Goal: Obtain resource: Download file/media

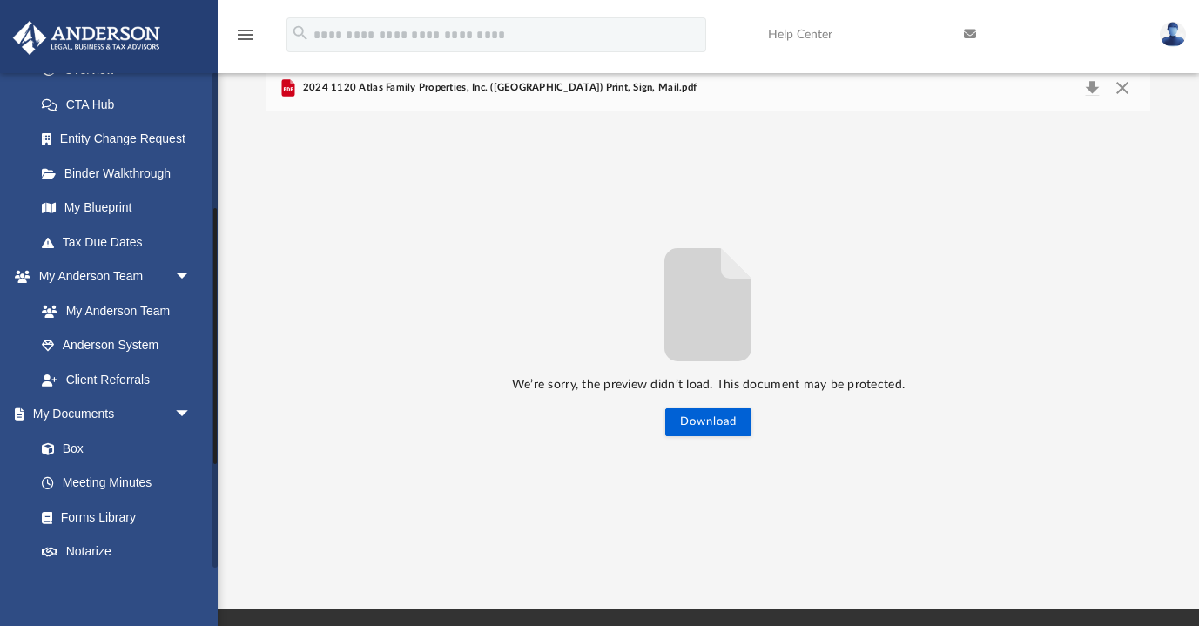
scroll to position [264, 0]
click at [75, 442] on link "Box" at bounding box center [120, 450] width 193 height 35
click at [1125, 88] on button "Close" at bounding box center [1122, 88] width 31 height 24
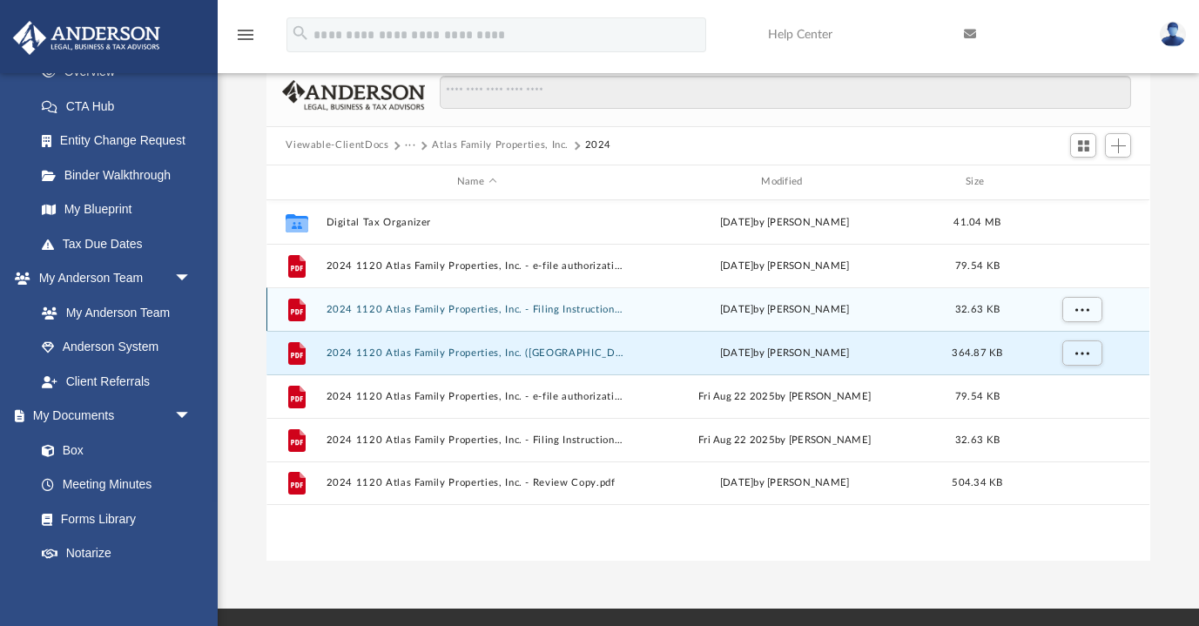
click at [521, 309] on button "2024 1120 Atlas Family Properties, Inc. - Filing Instructions.pdf" at bounding box center [476, 309] width 300 height 11
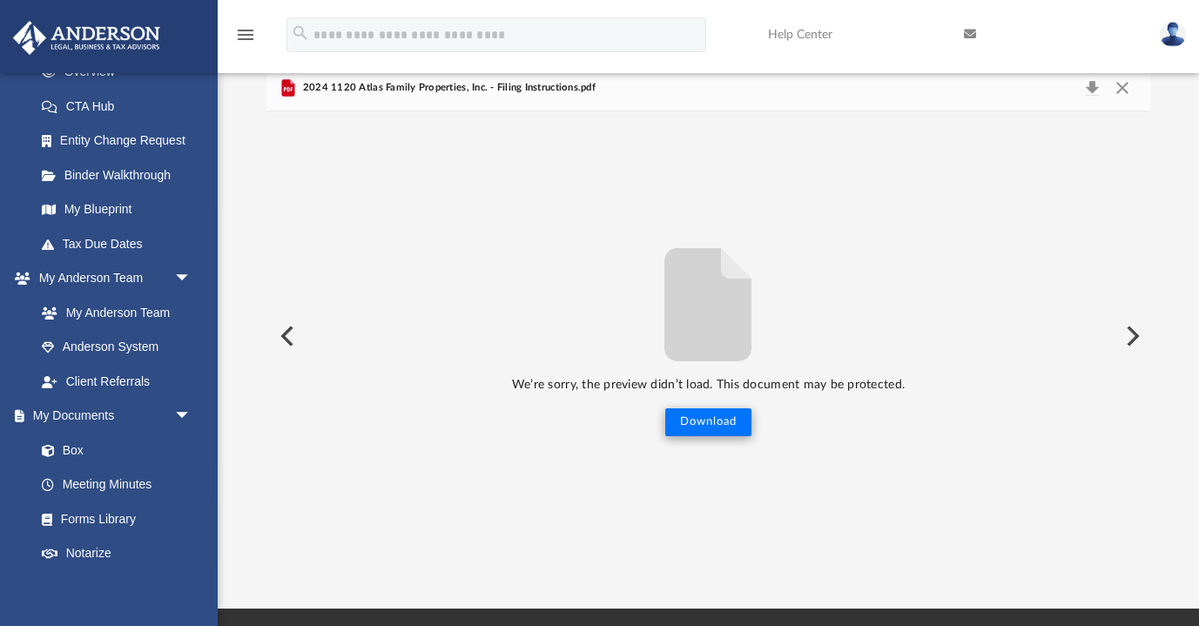
click at [705, 420] on button "Download" at bounding box center [708, 422] width 86 height 28
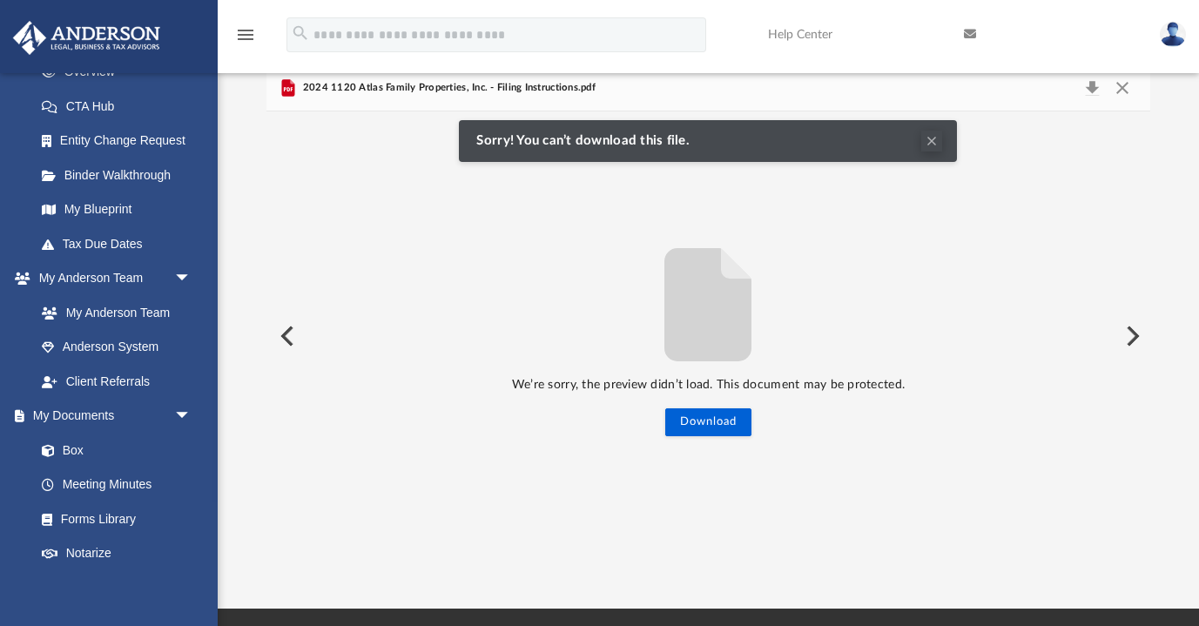
click at [929, 138] on button "Clear Notification" at bounding box center [931, 141] width 21 height 21
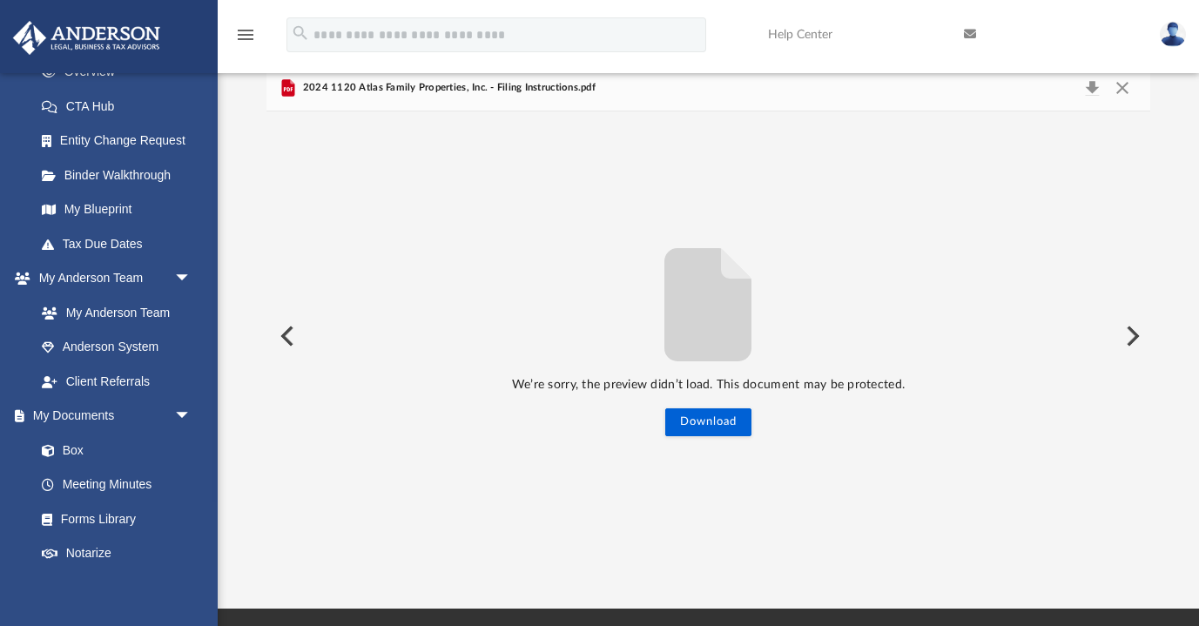
click at [301, 93] on span "2024 1120 Atlas Family Properties, Inc. - Filing Instructions.pdf" at bounding box center [447, 88] width 296 height 16
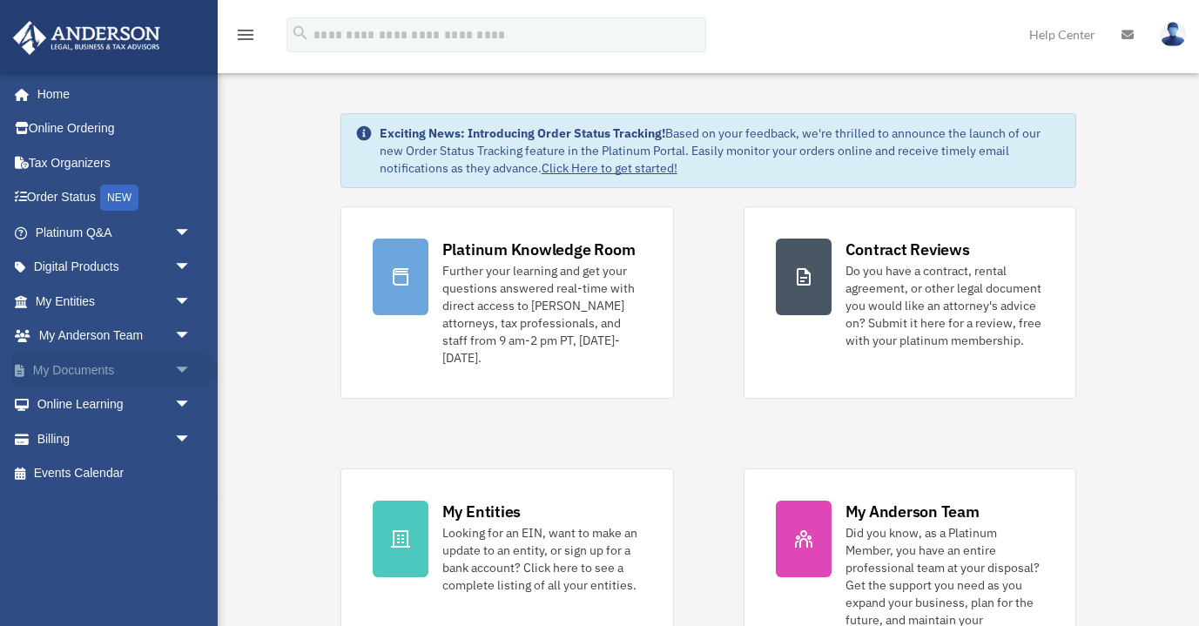
click at [101, 364] on link "My Documents arrow_drop_down" at bounding box center [114, 370] width 205 height 35
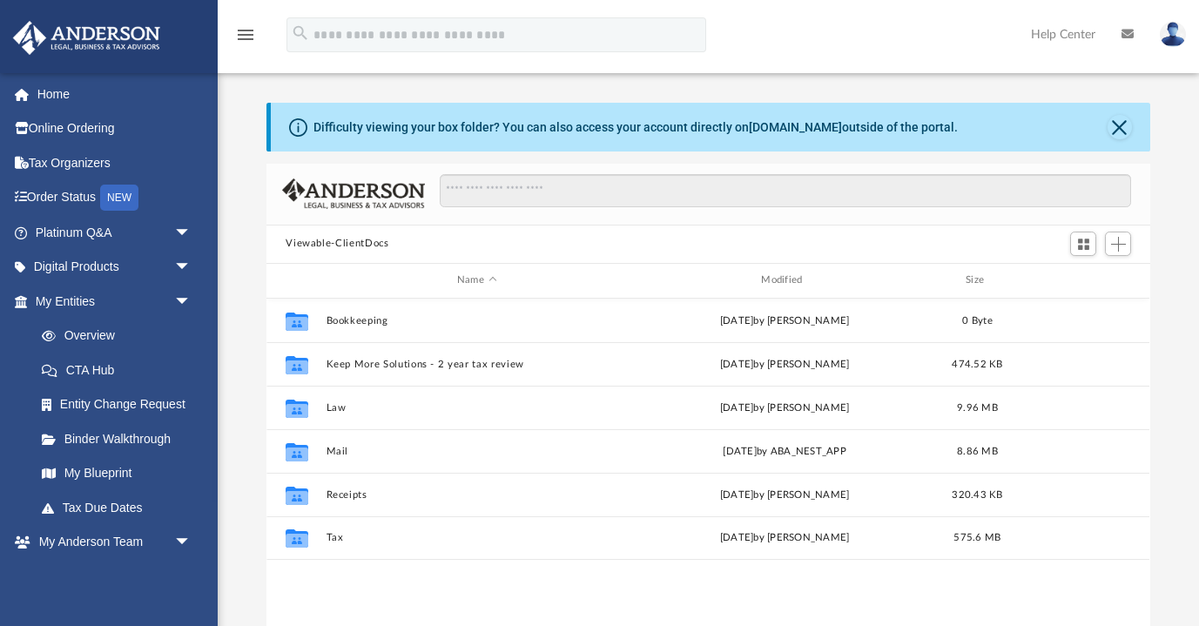
scroll to position [396, 884]
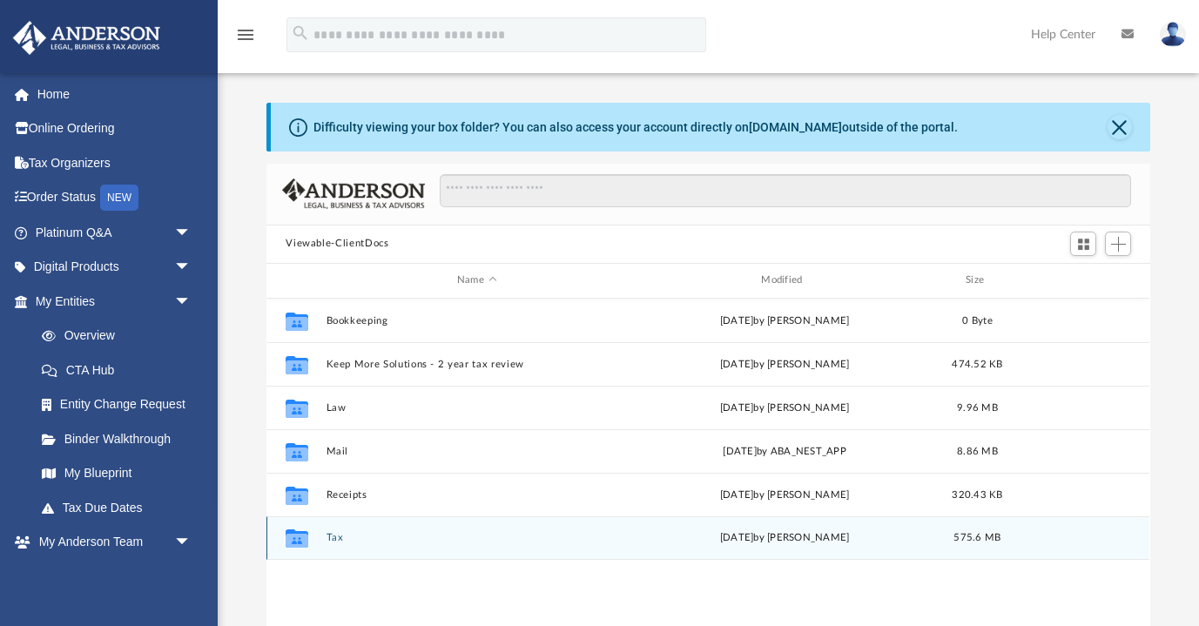
click at [340, 535] on button "Tax" at bounding box center [476, 537] width 300 height 11
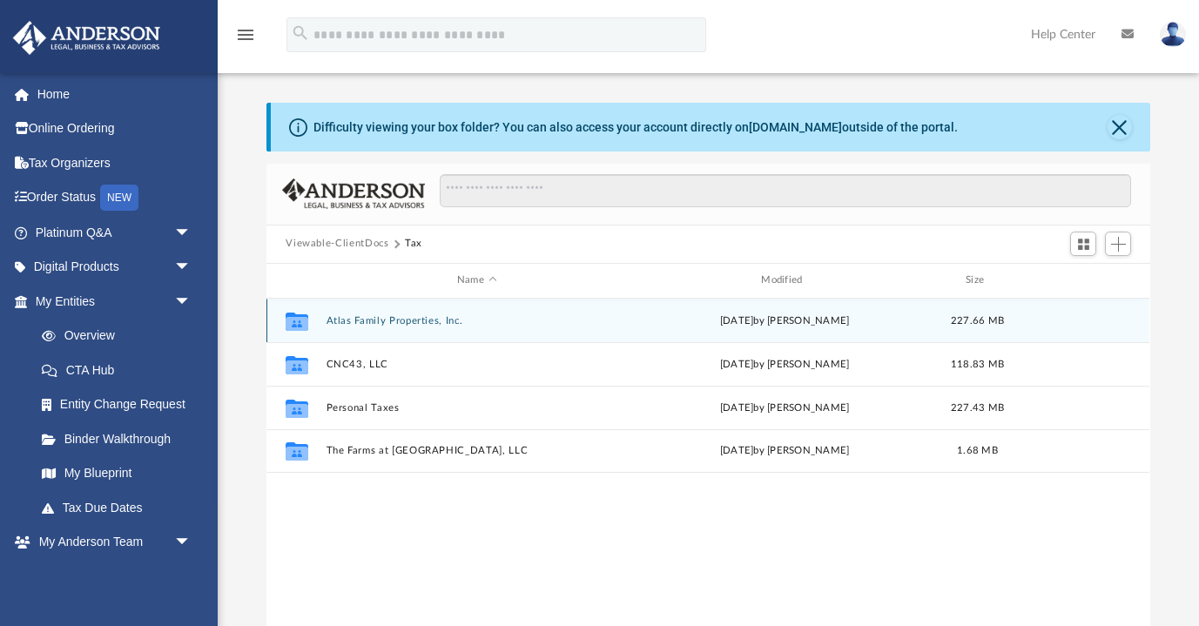
click at [388, 319] on button "Atlas Family Properties, Inc." at bounding box center [476, 320] width 300 height 11
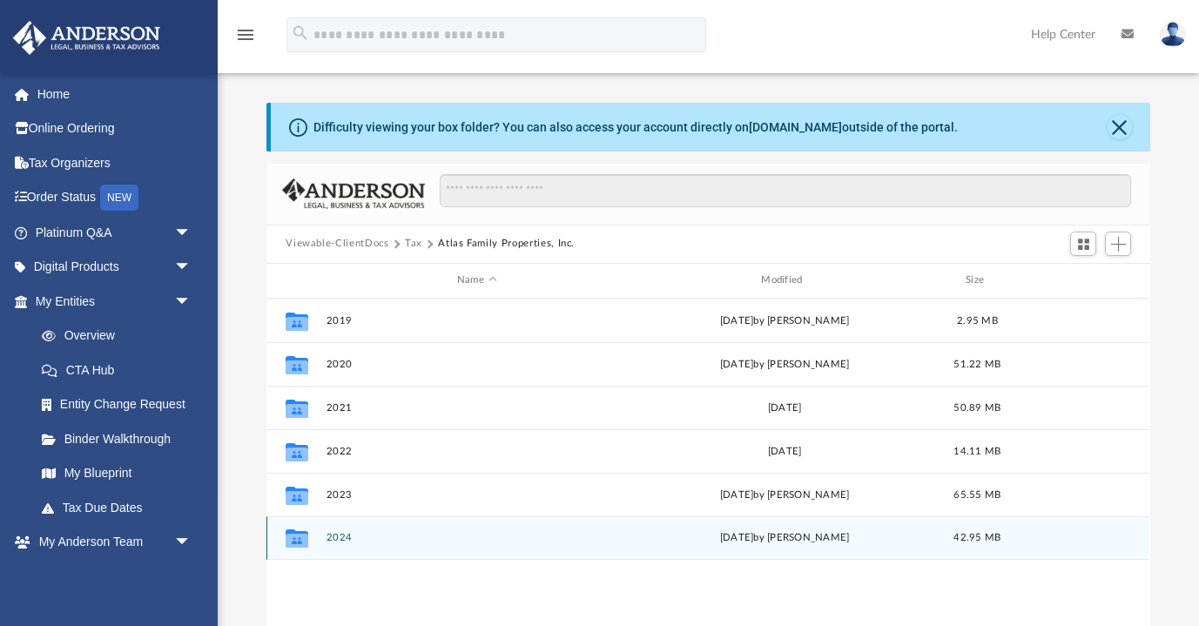
click at [335, 536] on button "2024" at bounding box center [476, 537] width 300 height 11
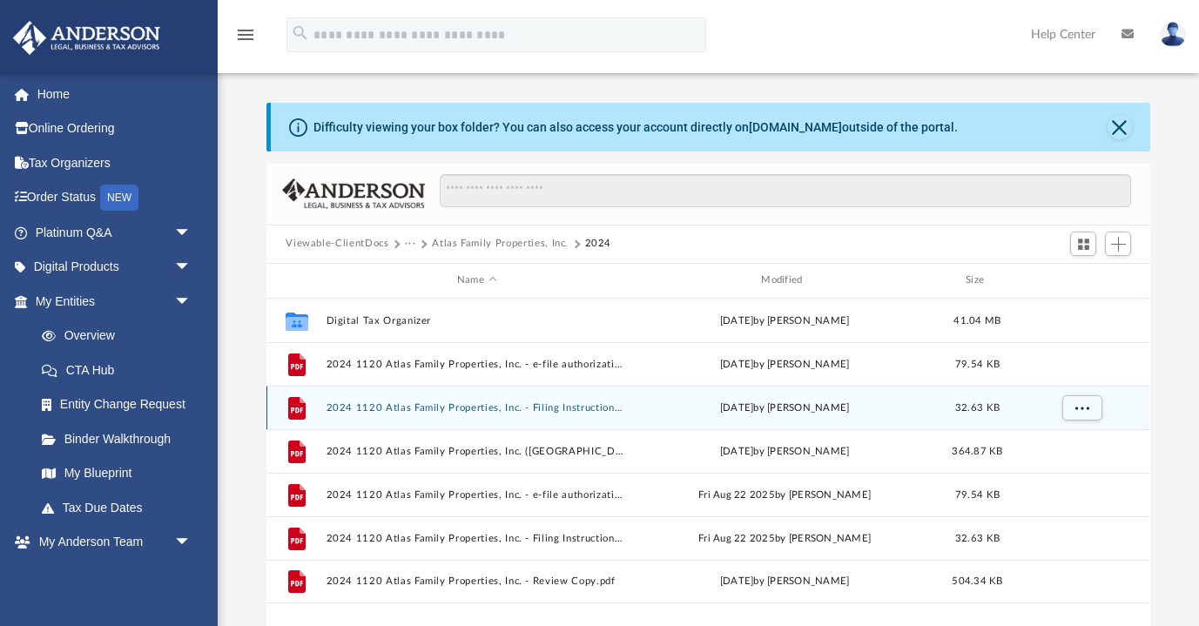
click at [437, 413] on div "File 2024 1120 Atlas Family Properties, Inc. - Filing Instructions.pdf Tue Sep …" at bounding box center [707, 408] width 883 height 44
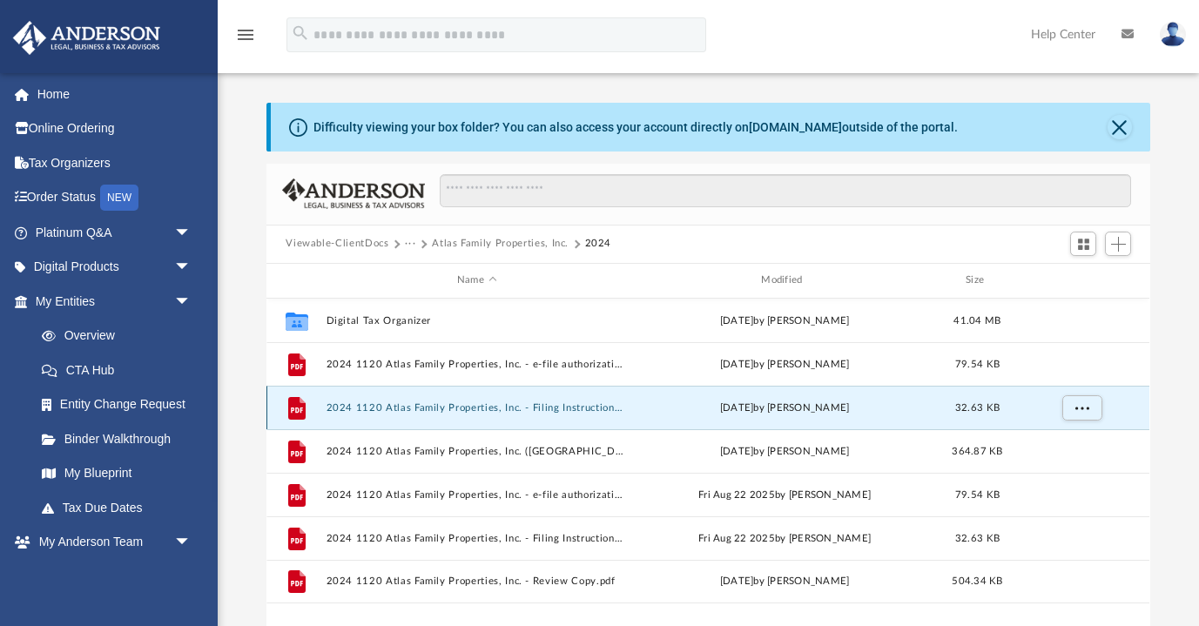
click at [432, 406] on button "2024 1120 Atlas Family Properties, Inc. - Filing Instructions.pdf" at bounding box center [476, 407] width 300 height 11
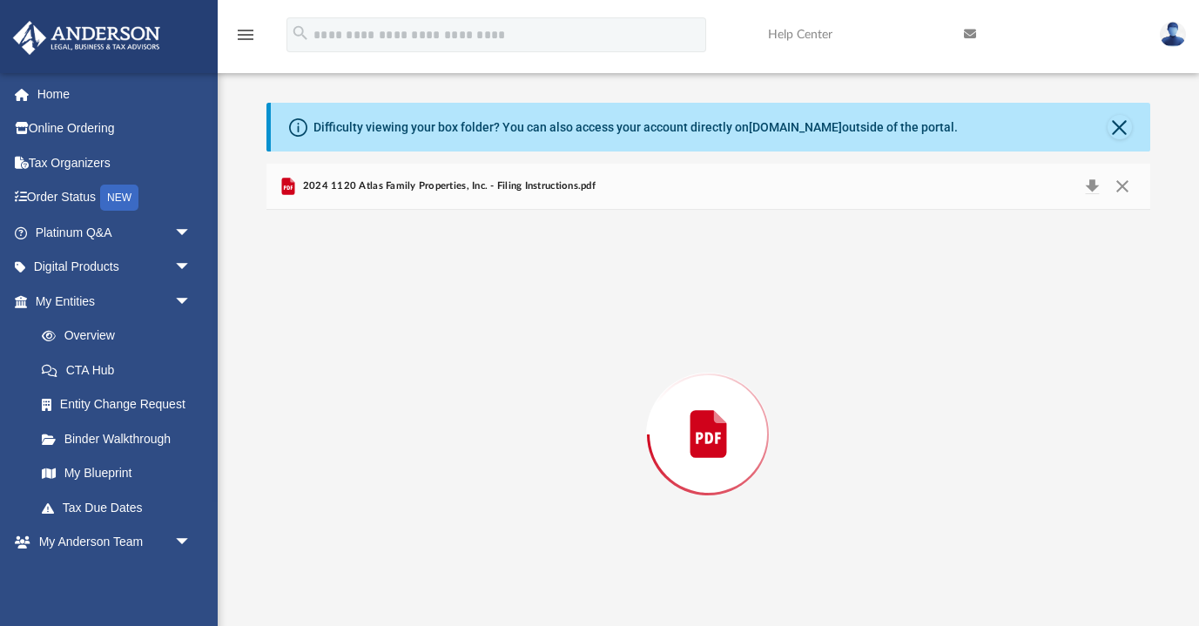
scroll to position [33, 0]
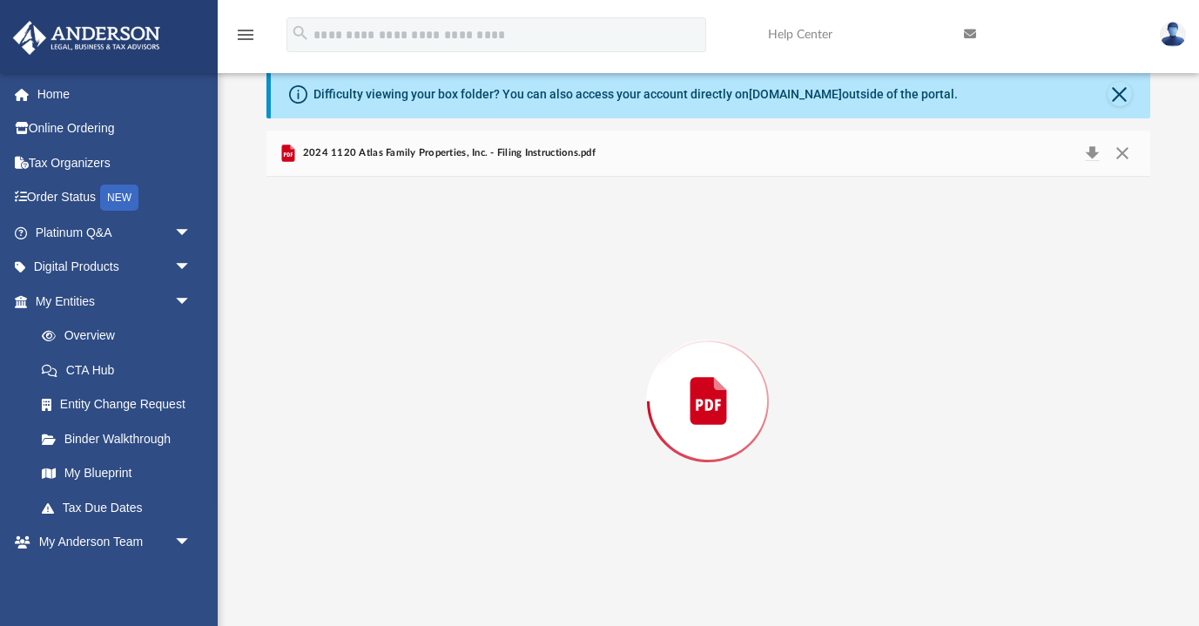
click at [432, 406] on div "Preview" at bounding box center [707, 401] width 883 height 449
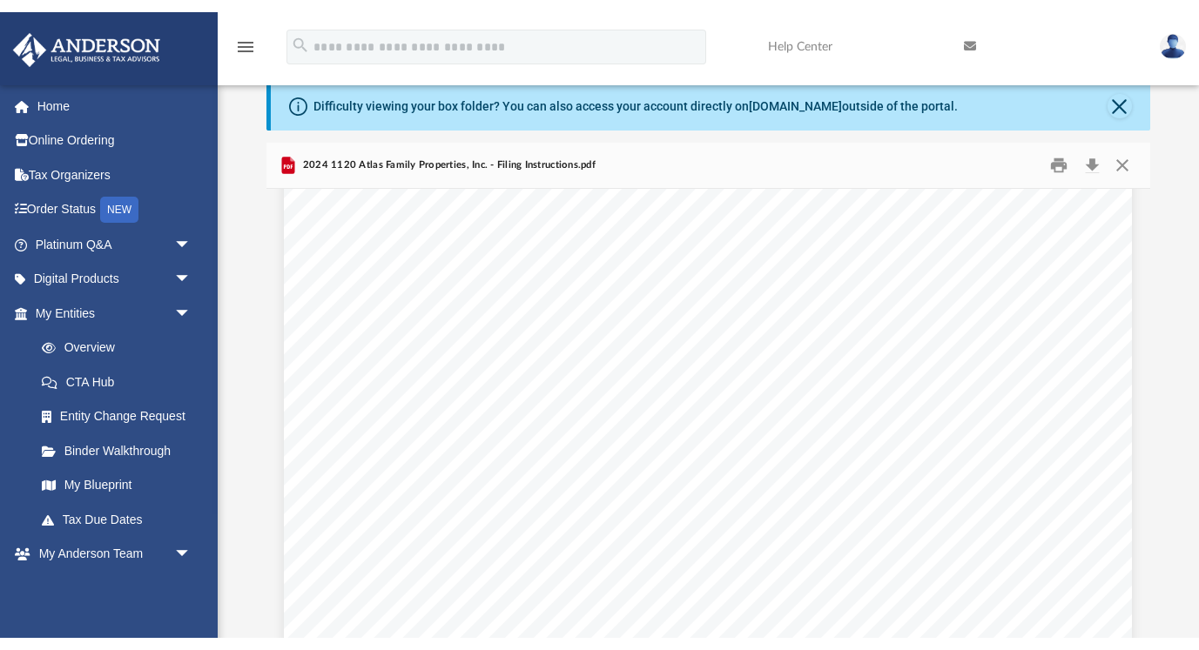
scroll to position [163, 0]
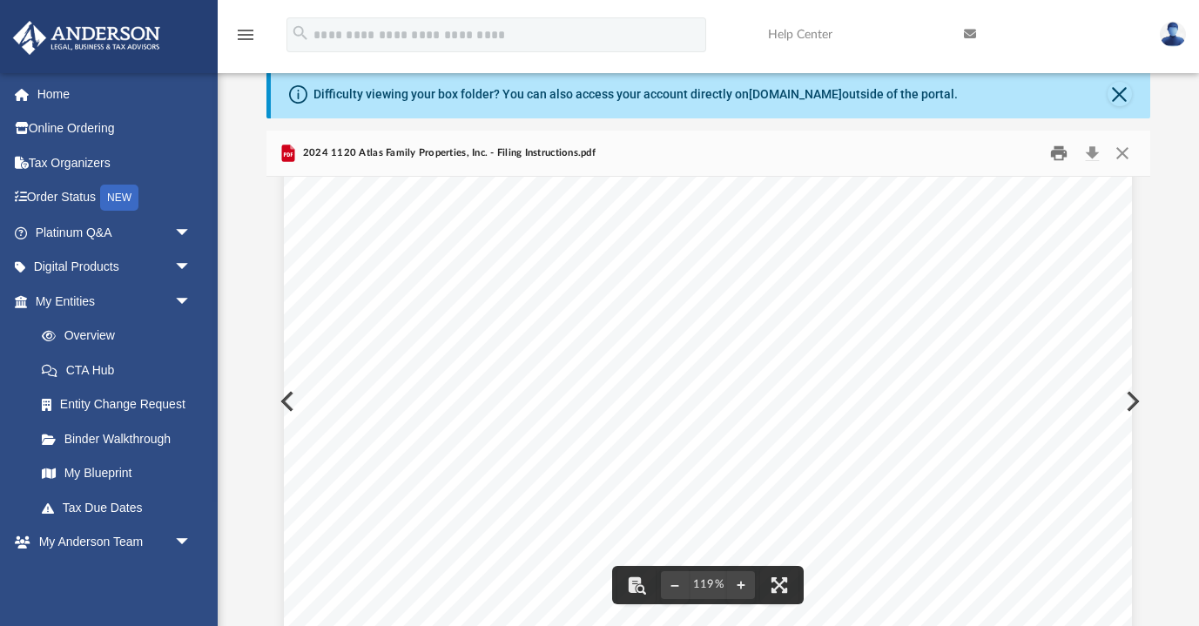
click at [1057, 156] on button "Print" at bounding box center [1058, 152] width 35 height 27
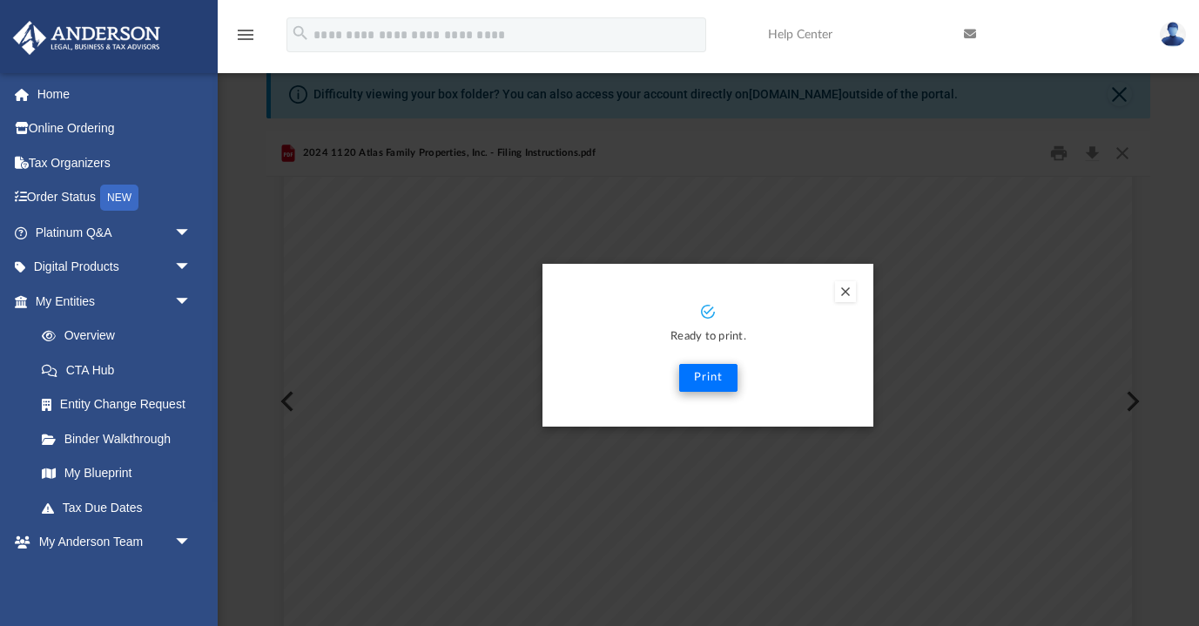
click at [707, 375] on button "Print" at bounding box center [708, 378] width 58 height 28
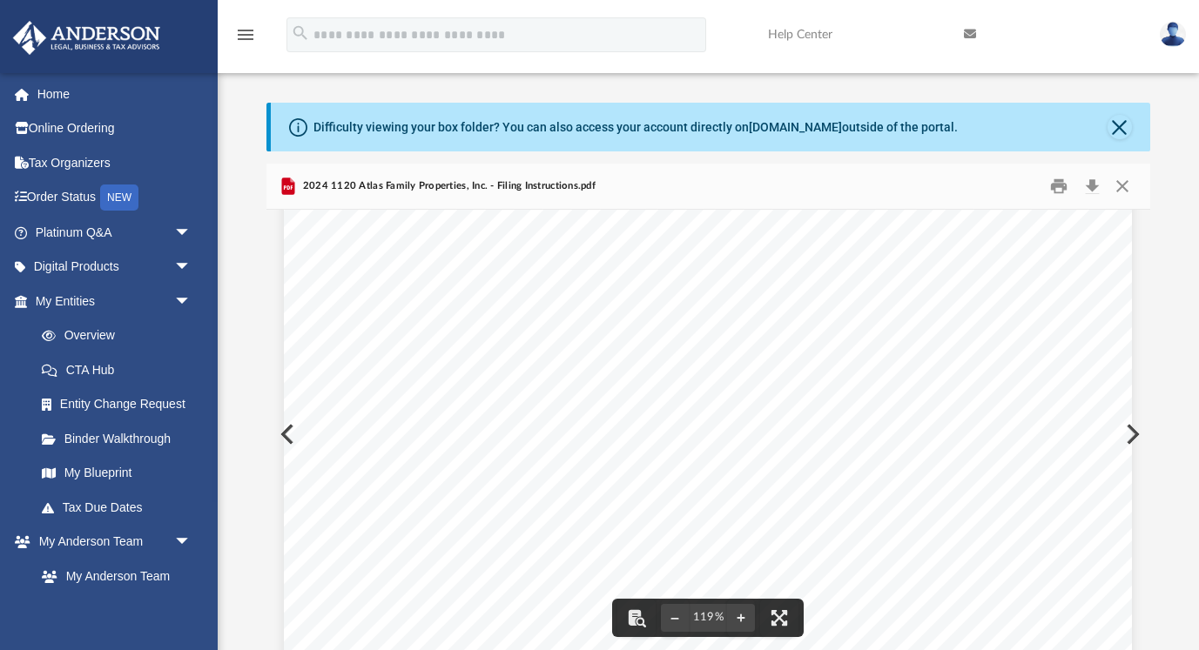
scroll to position [303, 0]
click at [1117, 186] on button "Close" at bounding box center [1122, 185] width 31 height 27
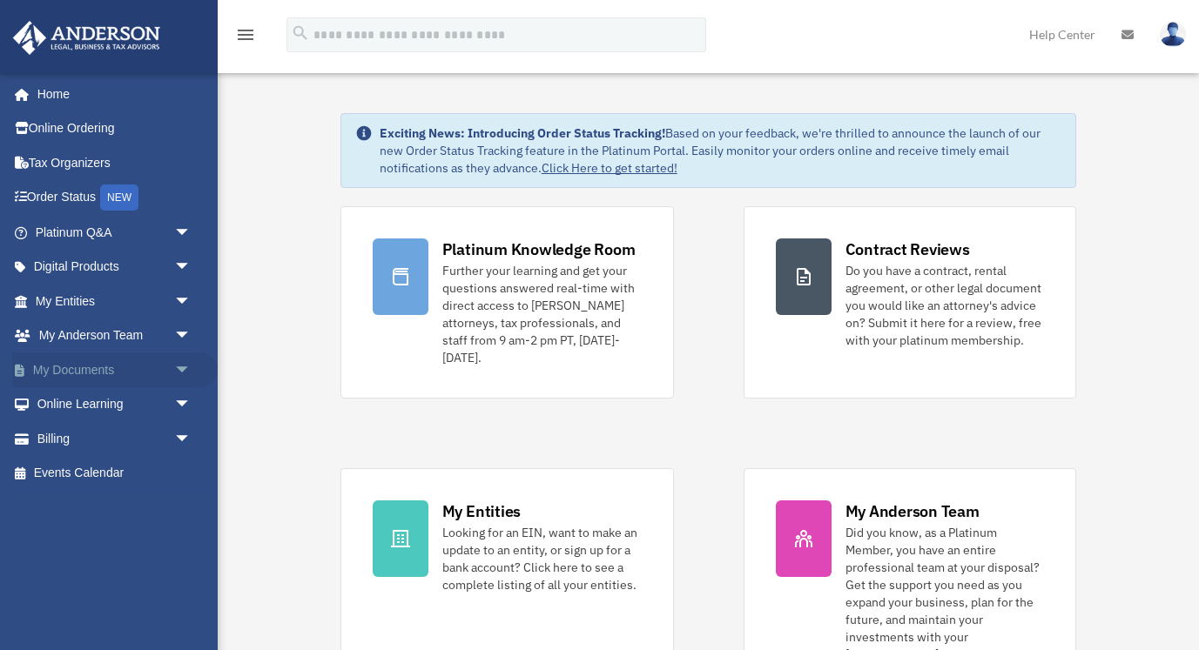
click at [81, 363] on link "My Documents arrow_drop_down" at bounding box center [114, 370] width 205 height 35
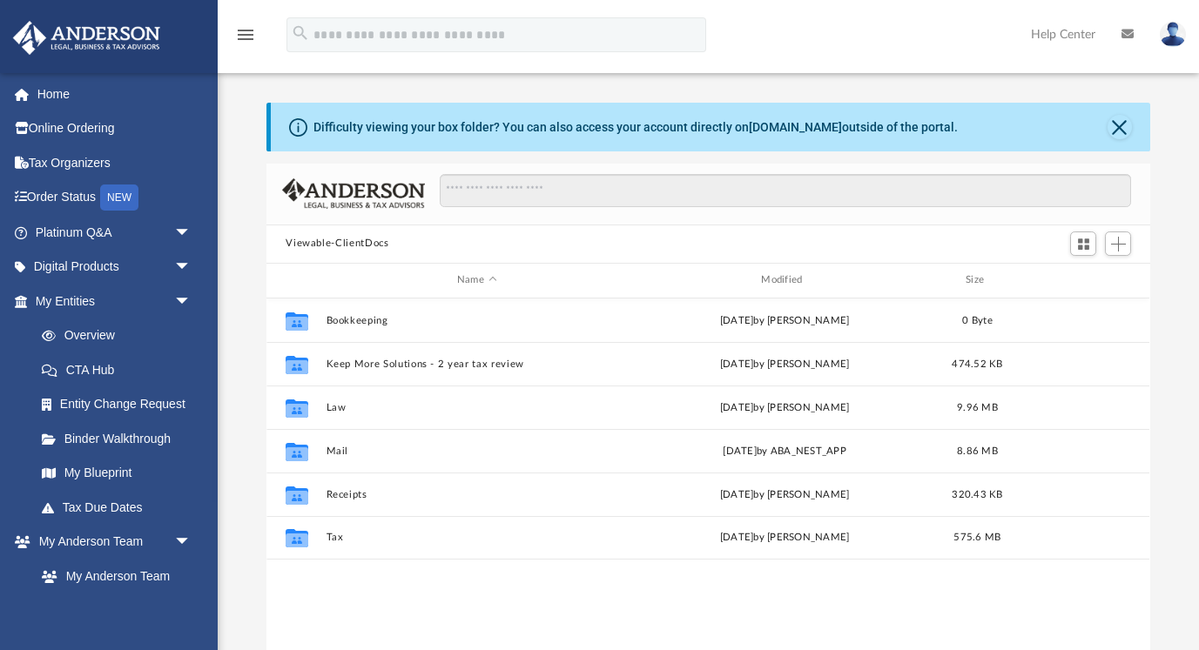
scroll to position [396, 884]
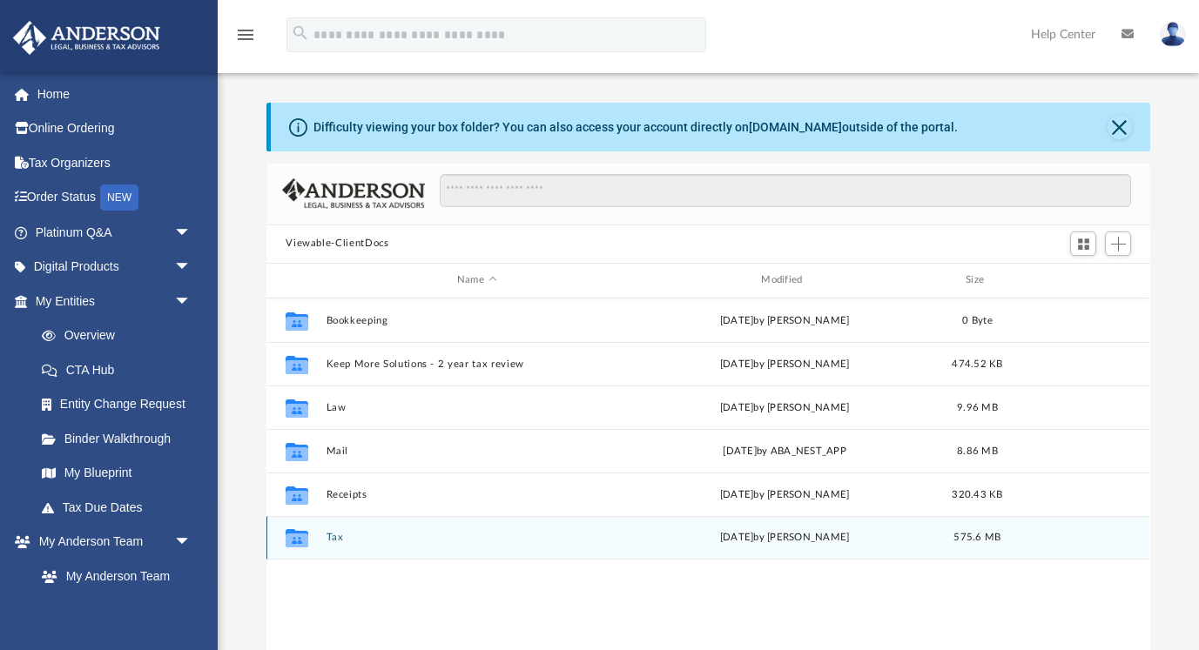
click at [341, 543] on div "Collaborated Folder Tax [DATE] by [PERSON_NAME] 575.6 MB" at bounding box center [707, 538] width 883 height 44
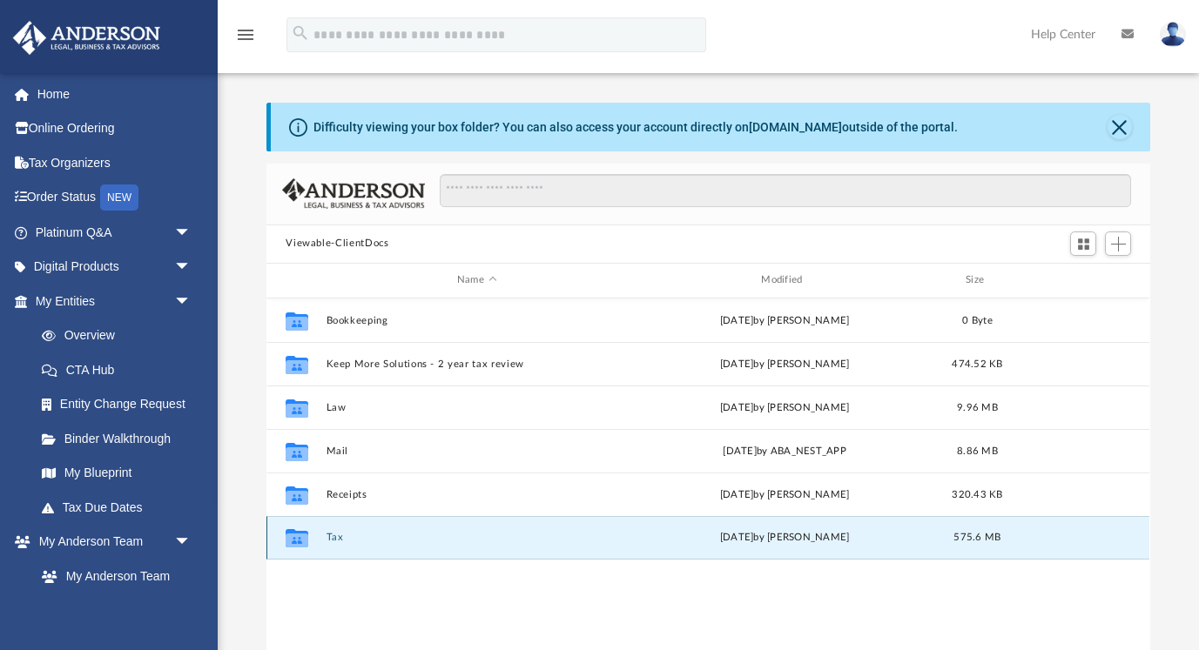
click at [334, 540] on button "Tax" at bounding box center [476, 537] width 300 height 11
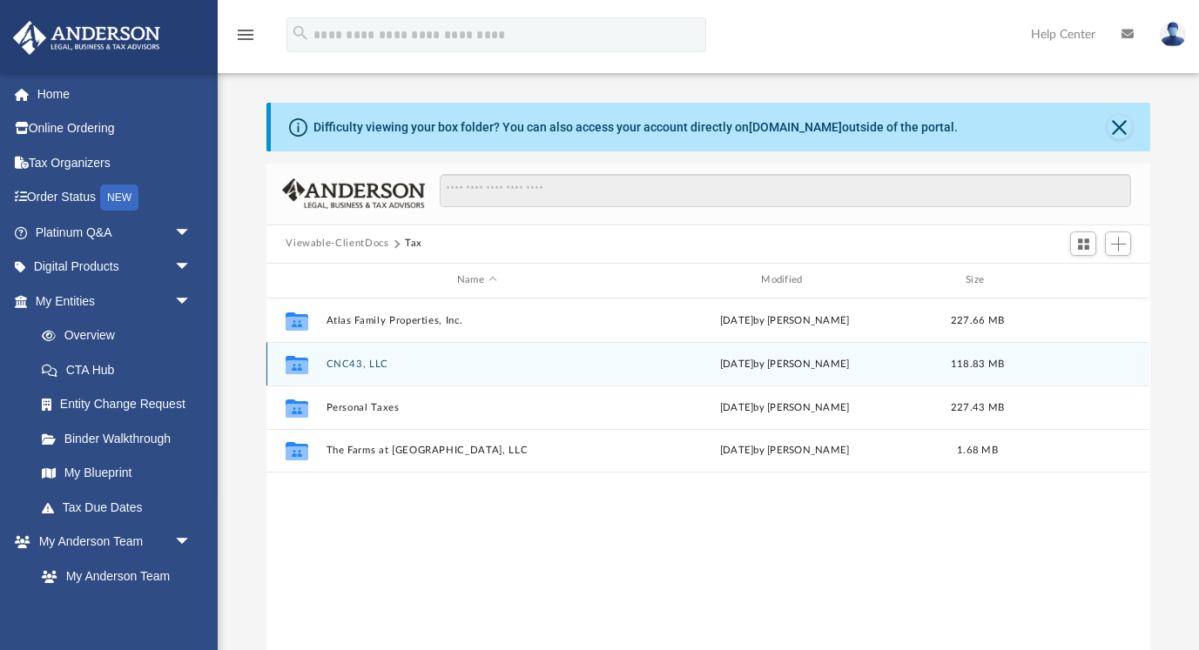
click at [342, 359] on button "CNC43, LLC" at bounding box center [476, 364] width 300 height 11
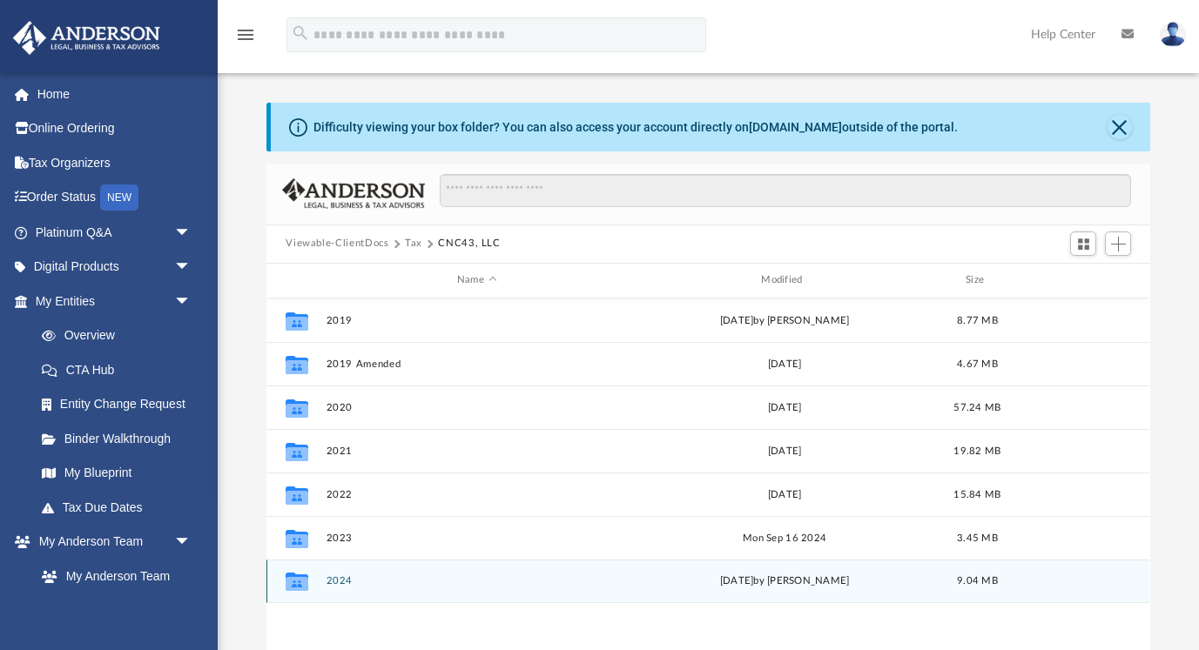
click at [359, 584] on button "2024" at bounding box center [476, 580] width 300 height 11
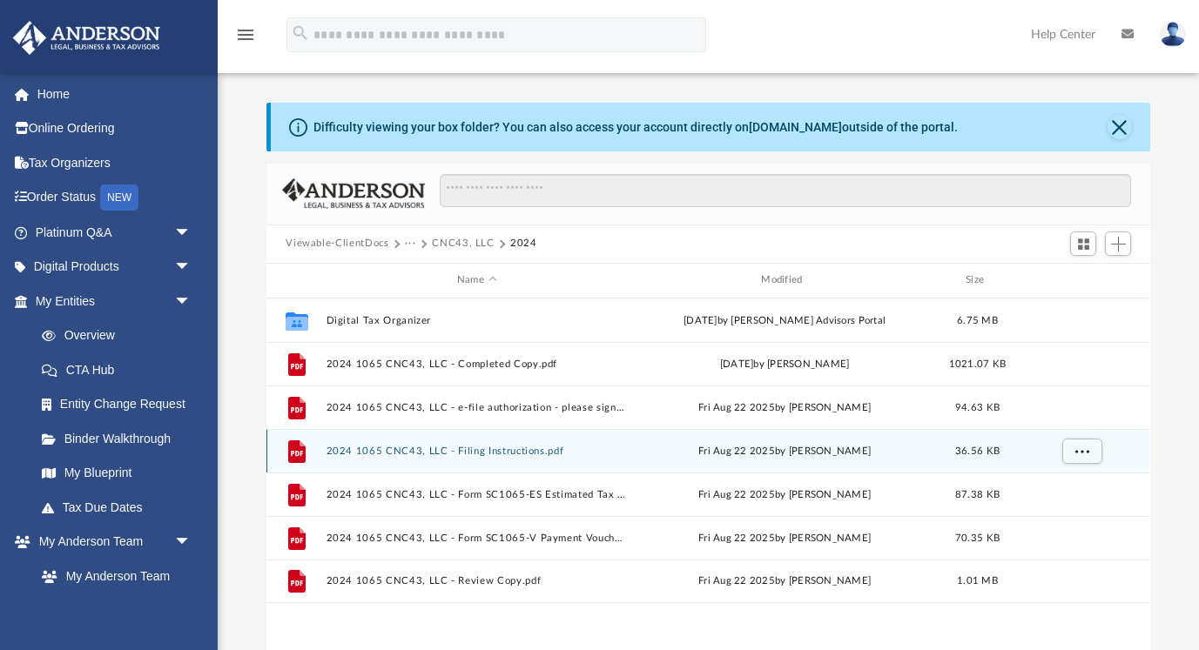
click at [390, 454] on button "2024 1065 CNC43, LLC - Filing Instructions.pdf" at bounding box center [476, 451] width 300 height 11
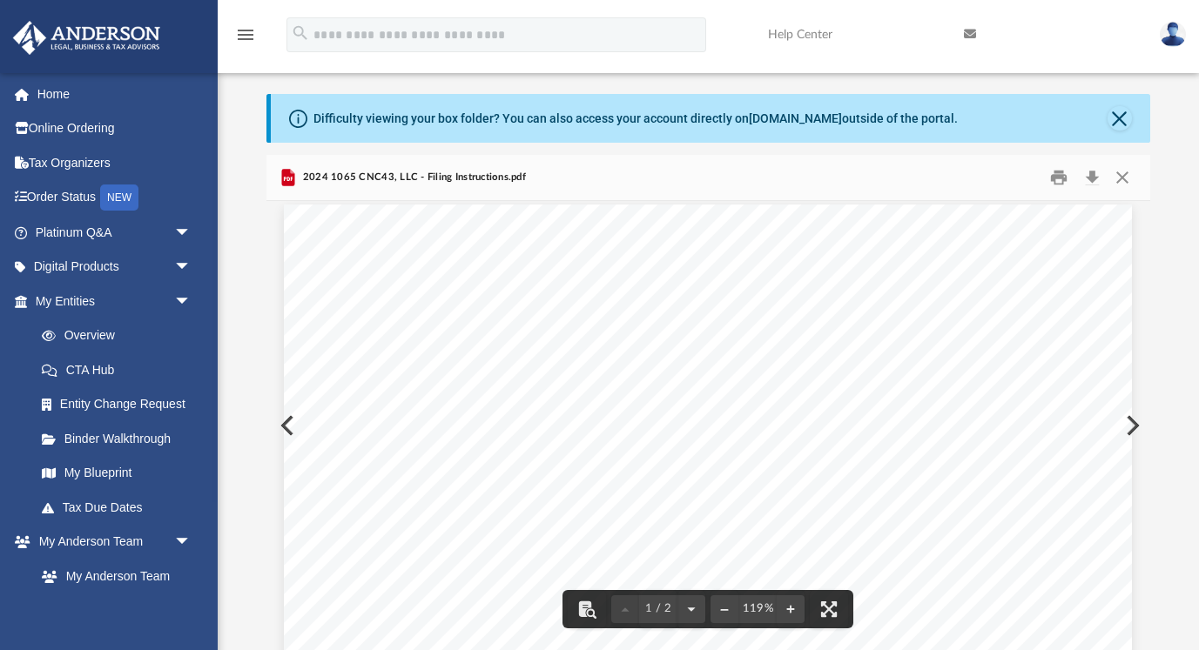
scroll to position [10, 0]
click at [1057, 180] on button "Print" at bounding box center [1058, 177] width 35 height 27
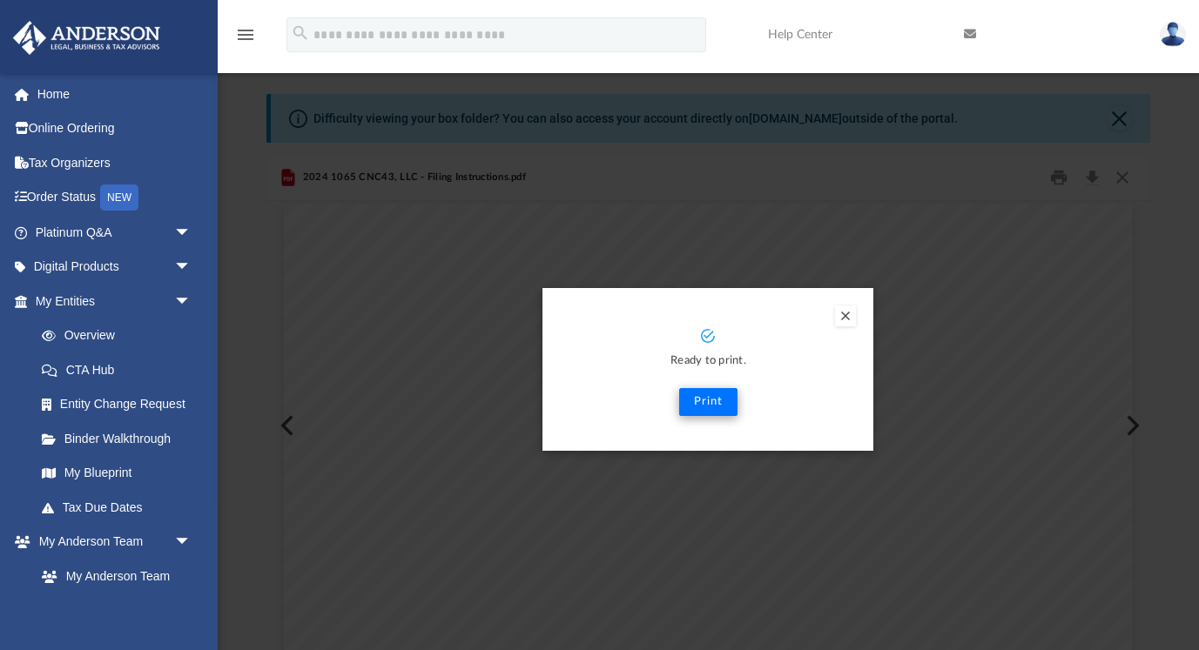
click at [703, 401] on button "Print" at bounding box center [708, 402] width 58 height 28
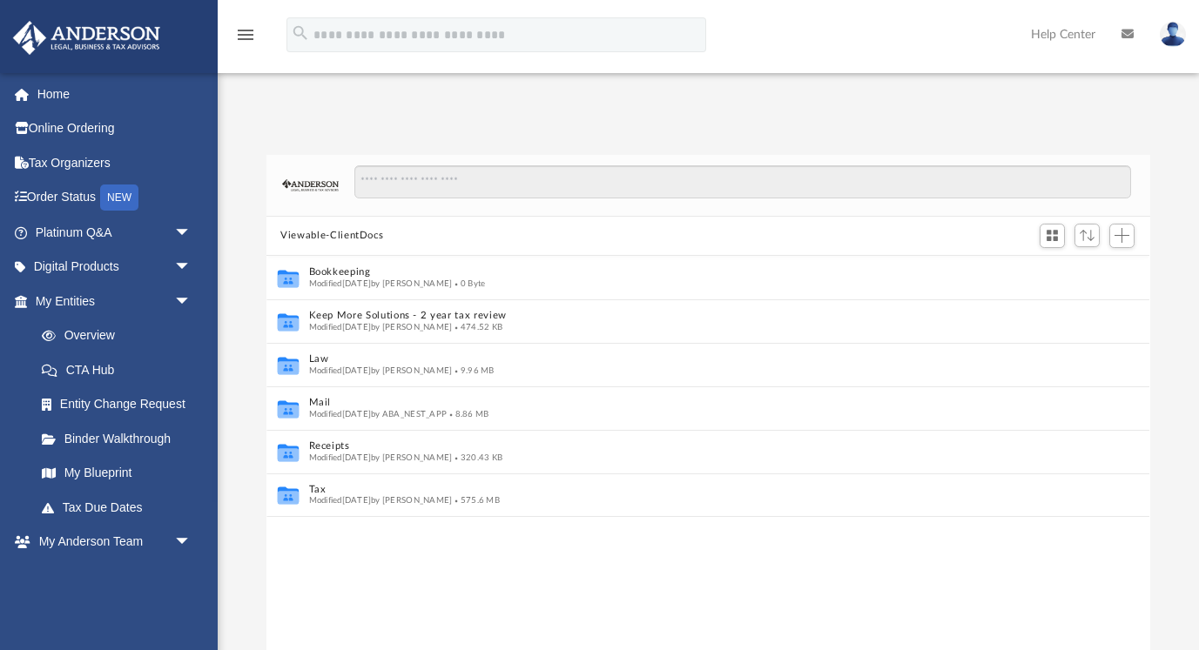
scroll to position [396, 884]
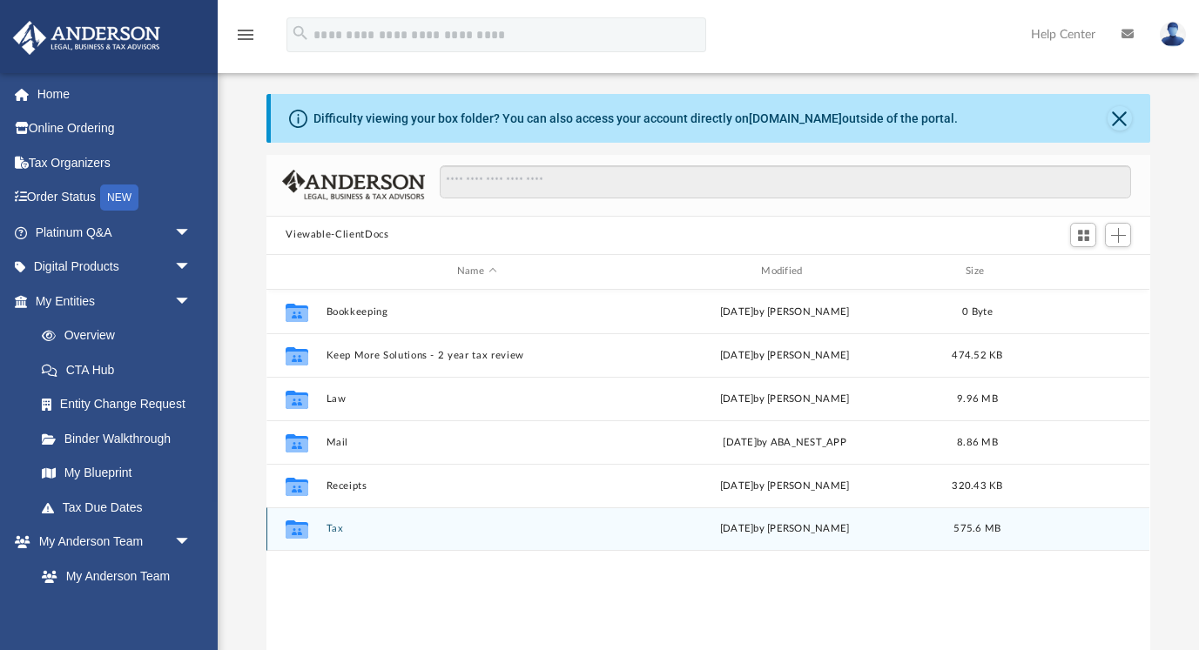
click at [346, 535] on div "Collaborated Folder Tax [DATE] by [PERSON_NAME] 575.6 MB" at bounding box center [707, 530] width 883 height 44
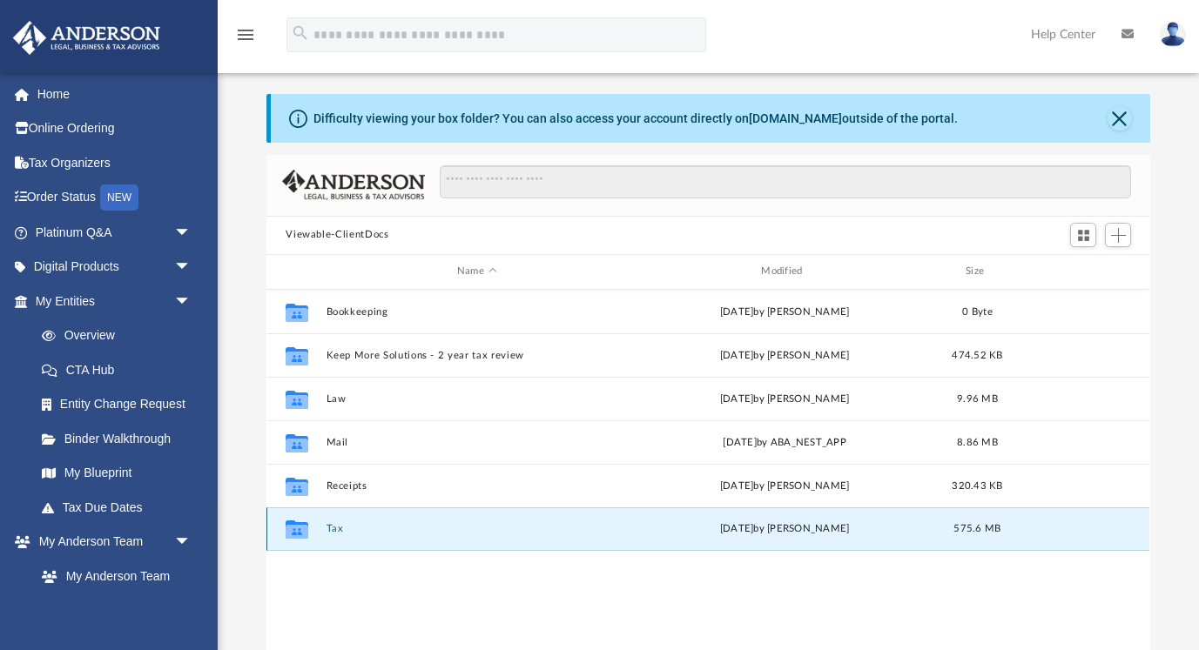
click at [346, 535] on div "Collaborated Folder Tax [DATE] by [PERSON_NAME] 575.6 MB" at bounding box center [707, 530] width 883 height 44
click at [339, 529] on button "Tax" at bounding box center [476, 528] width 300 height 11
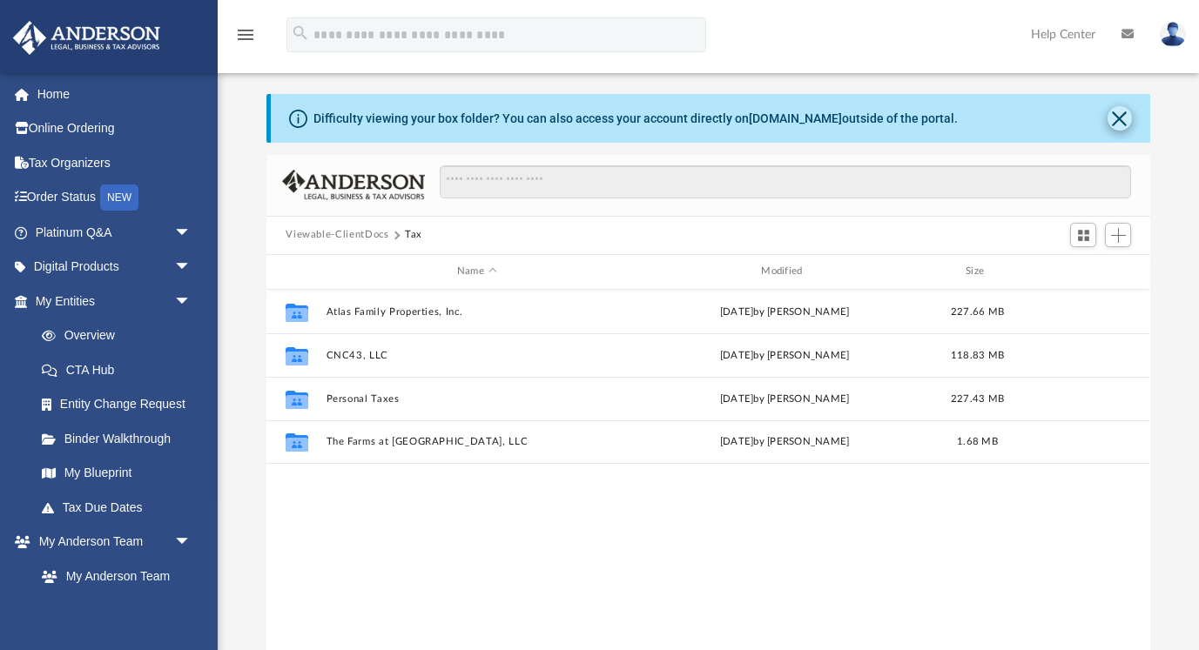
click at [1112, 116] on button "Close" at bounding box center [1119, 118] width 24 height 24
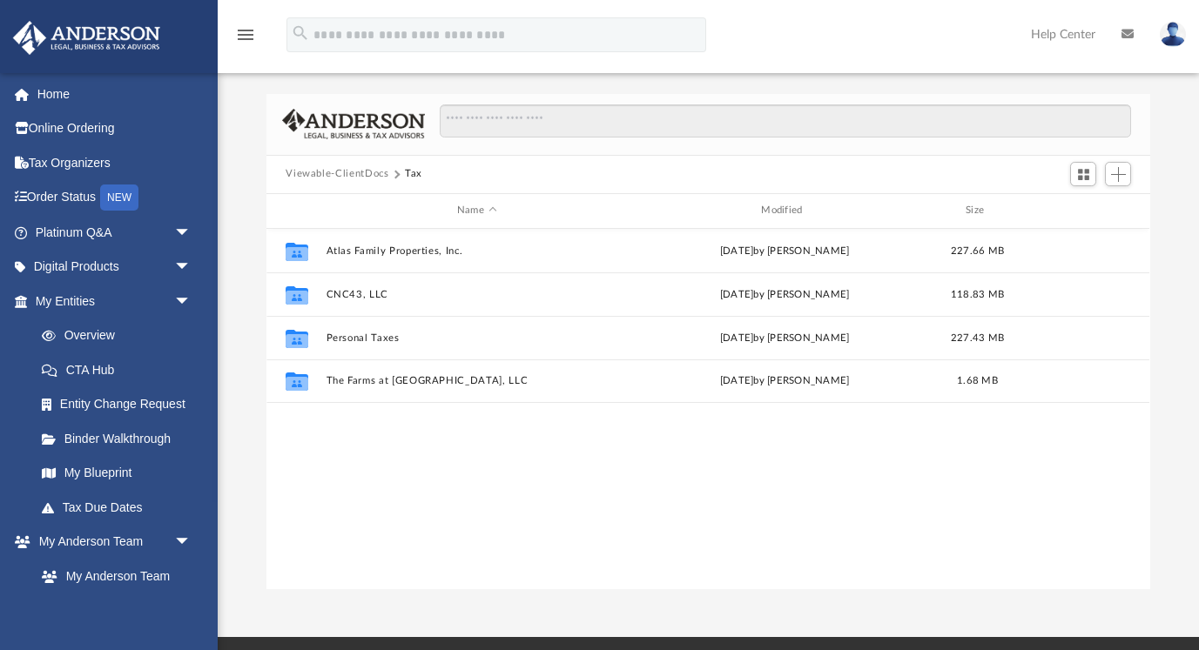
click at [1166, 39] on img at bounding box center [1173, 34] width 26 height 25
click at [1174, 40] on img at bounding box center [1173, 34] width 26 height 25
click at [1176, 39] on img at bounding box center [1173, 34] width 26 height 25
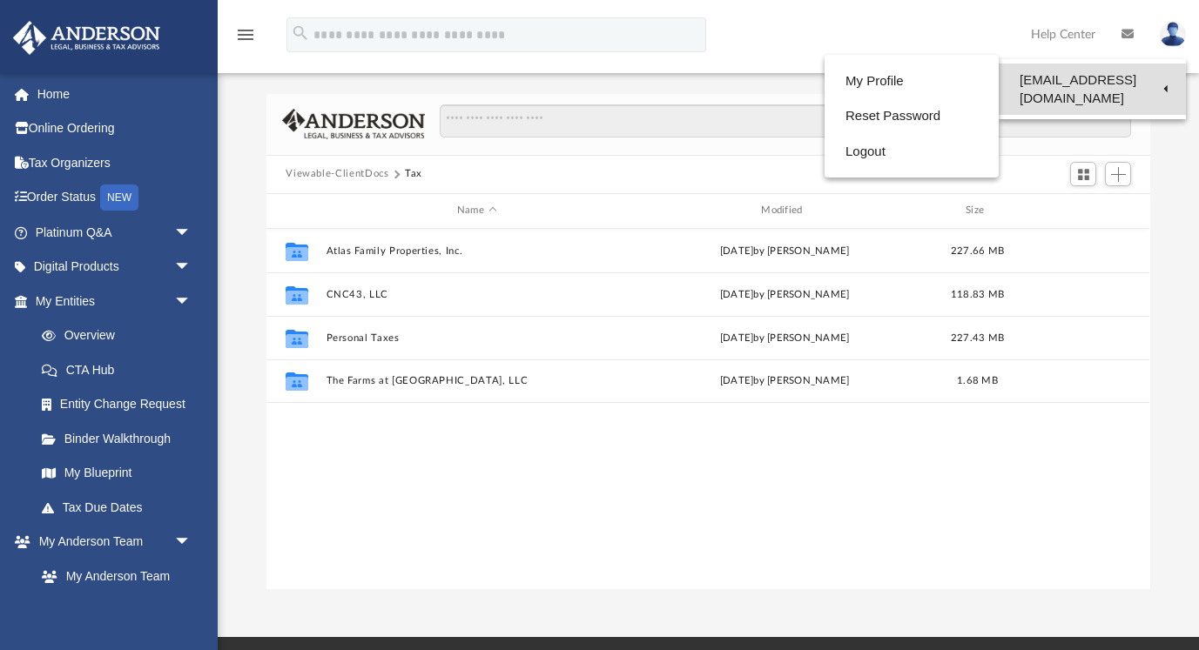
click at [999, 92] on link "[EMAIL_ADDRESS][DOMAIN_NAME]" at bounding box center [1092, 89] width 187 height 51
